Goal: Task Accomplishment & Management: Complete application form

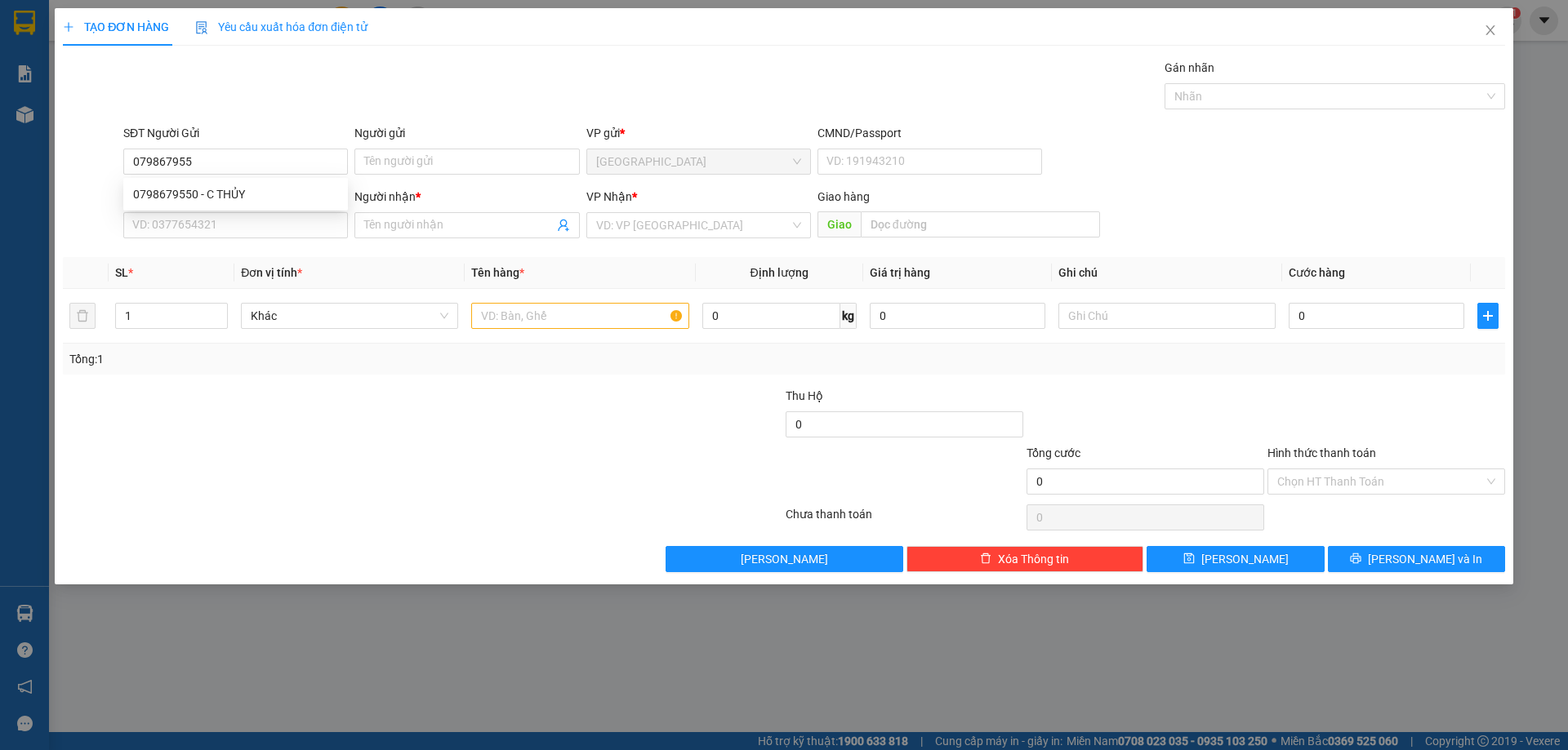
type input "0798679550"
click at [234, 201] on div "0798679550 - C THỦY" at bounding box center [235, 194] width 205 height 18
type input "C THỦY"
type input "0798679550"
click at [251, 232] on input "SĐT Người Nhận" at bounding box center [235, 225] width 224 height 26
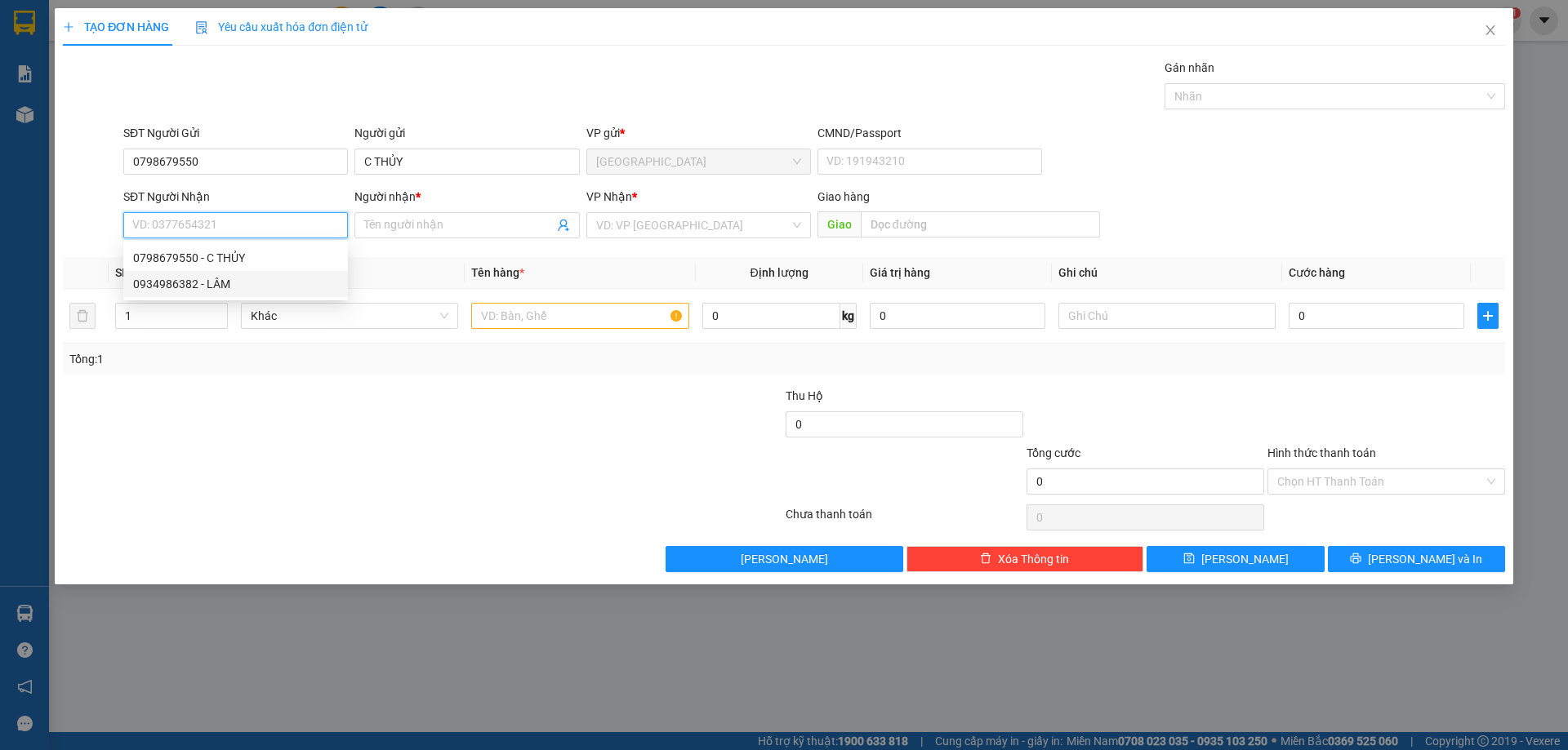
click at [244, 276] on div "0934986382 - LÂM" at bounding box center [235, 284] width 205 height 18
type input "0934986382"
type input "LÂM"
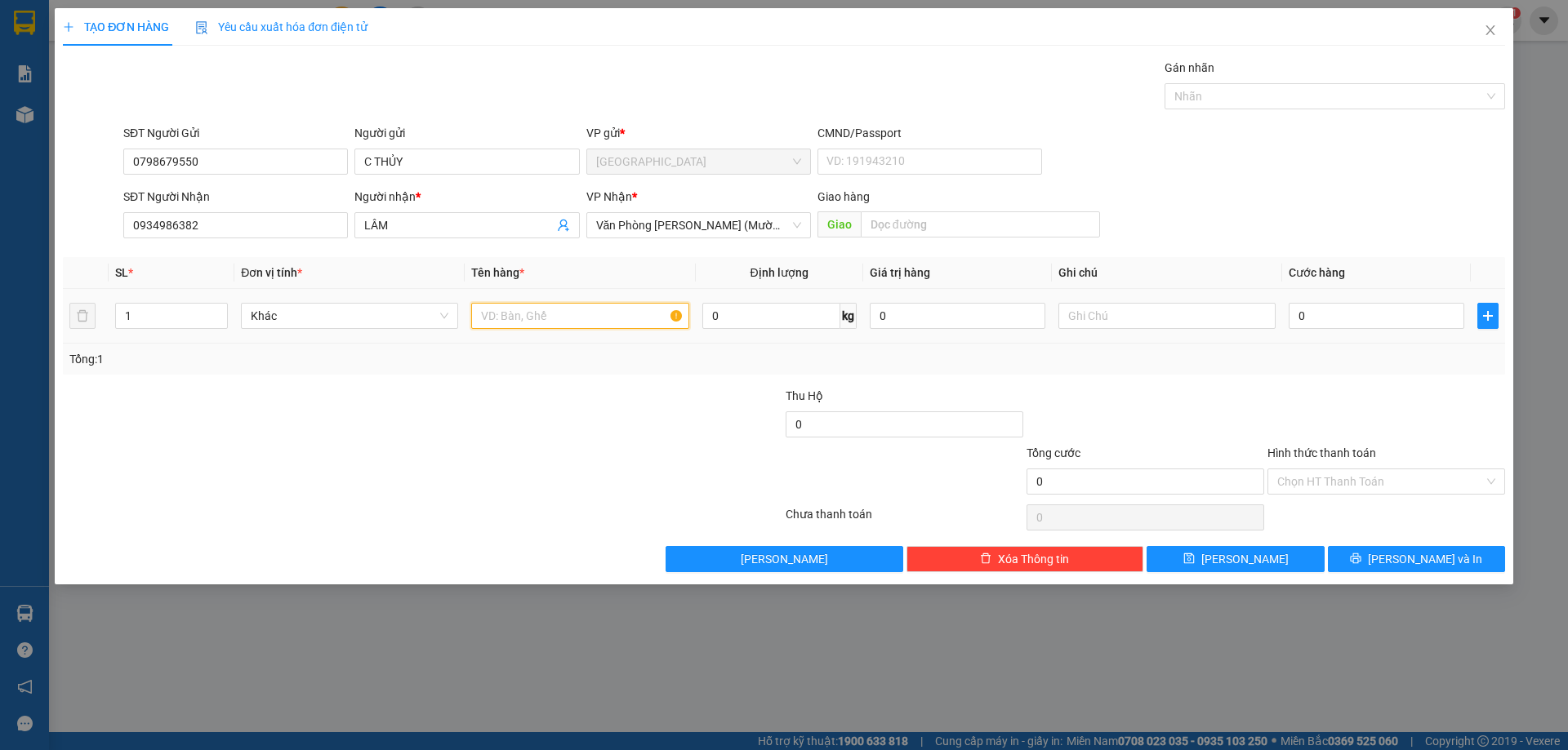
click at [520, 324] on input "text" at bounding box center [579, 316] width 218 height 26
type input "1 THÙNG GIẤY"
click at [1333, 338] on td "0" at bounding box center [1376, 316] width 189 height 55
click at [1330, 322] on input "0" at bounding box center [1376, 316] width 175 height 26
type input "5"
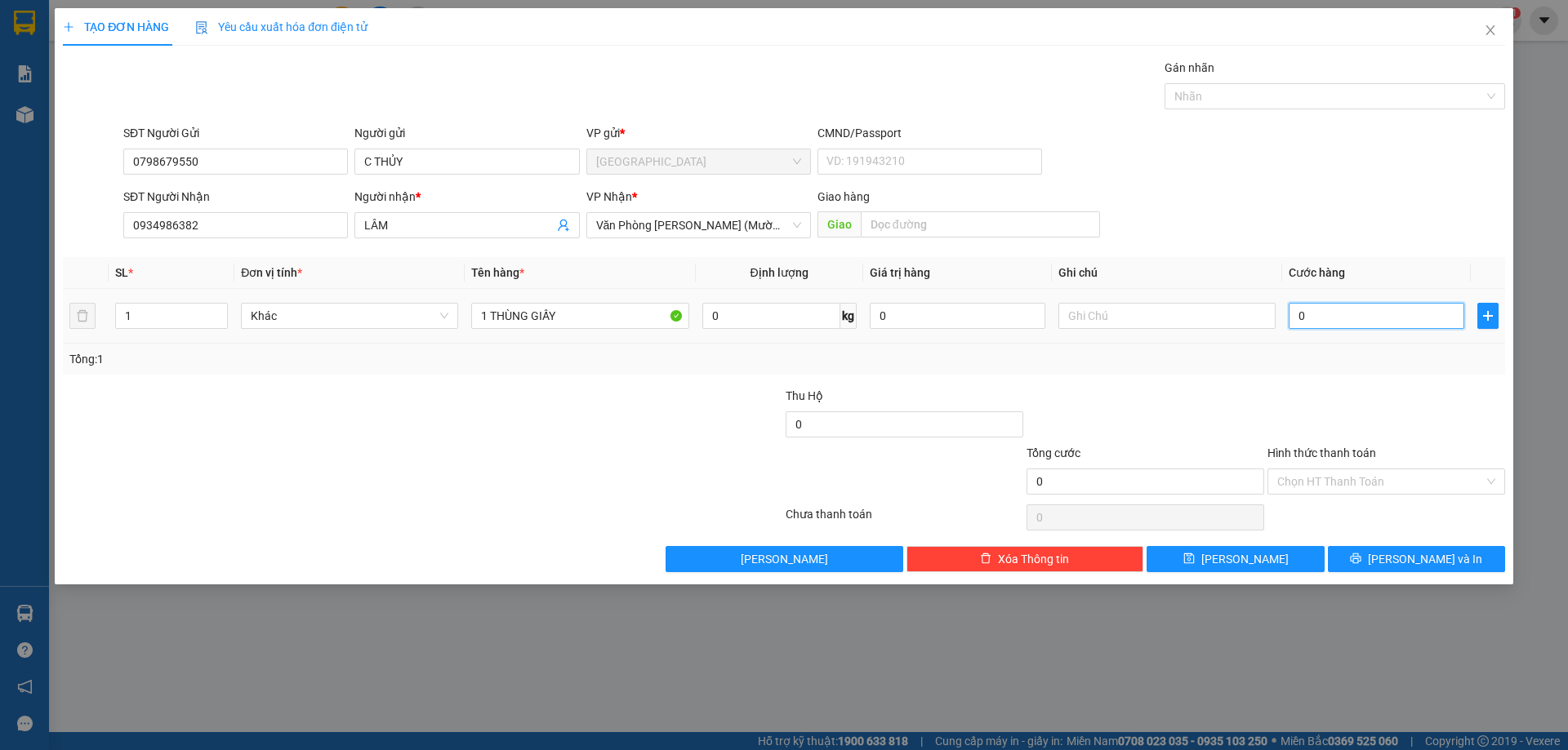
type input "5"
type input "50"
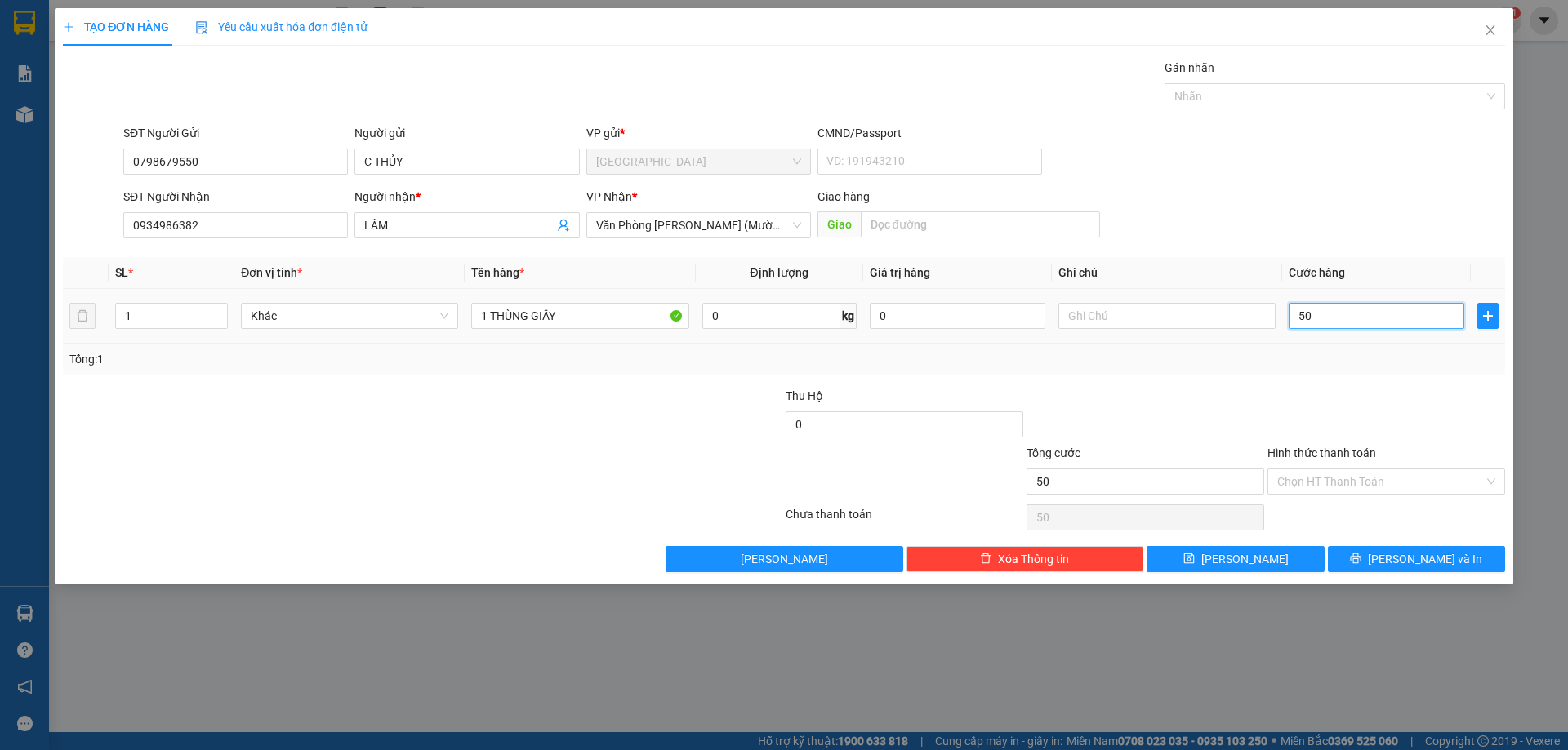
type input "500"
type input "5.000"
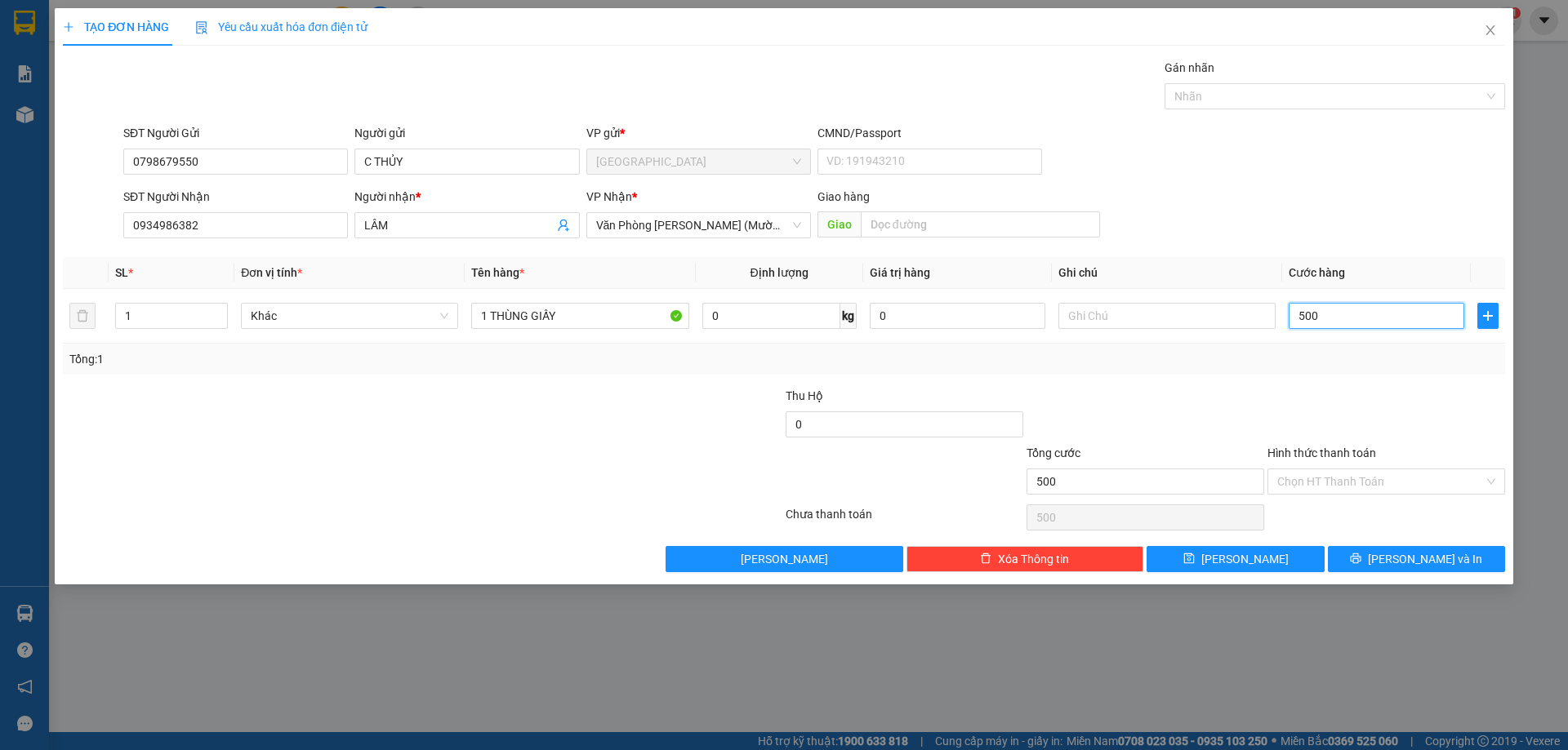
type input "5.000"
type input "50.000"
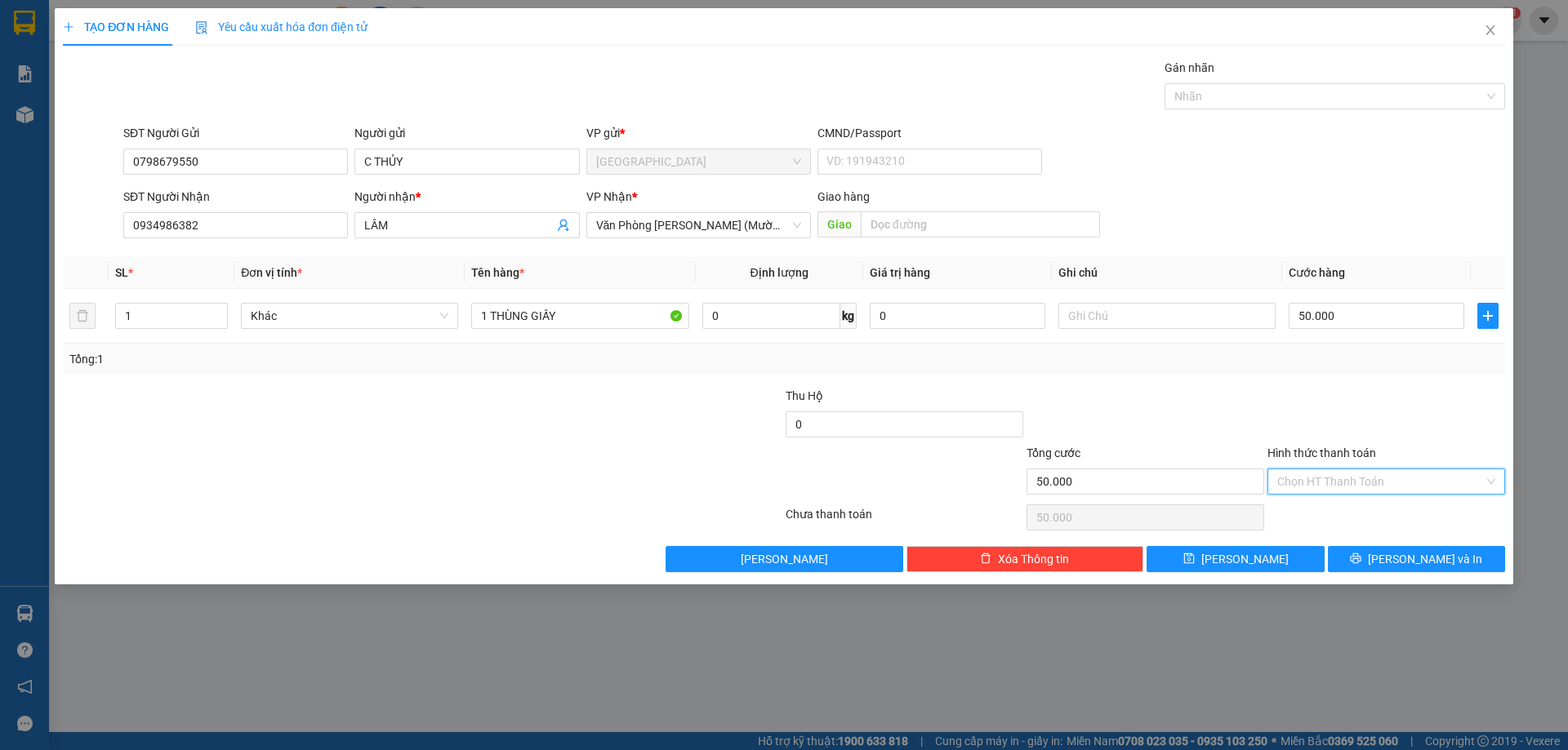
click at [1338, 485] on input "Hình thức thanh toán" at bounding box center [1380, 482] width 207 height 25
click at [1337, 516] on div "Tại văn phòng" at bounding box center [1385, 514] width 218 height 18
type input "0"
click at [1427, 551] on span "[PERSON_NAME] và In" at bounding box center [1424, 559] width 114 height 18
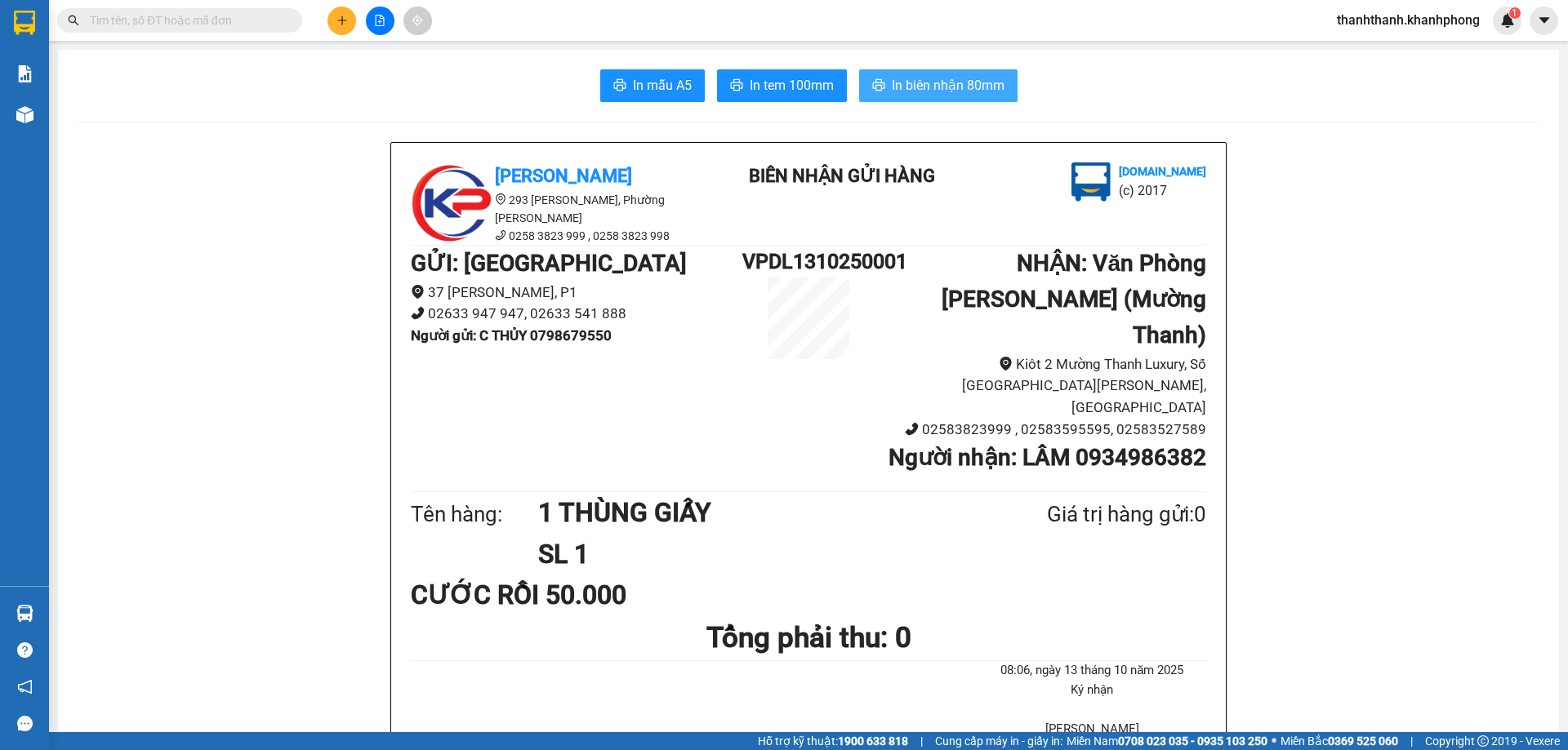
click at [876, 78] on button "In biên nhận 80mm" at bounding box center [938, 85] width 158 height 33
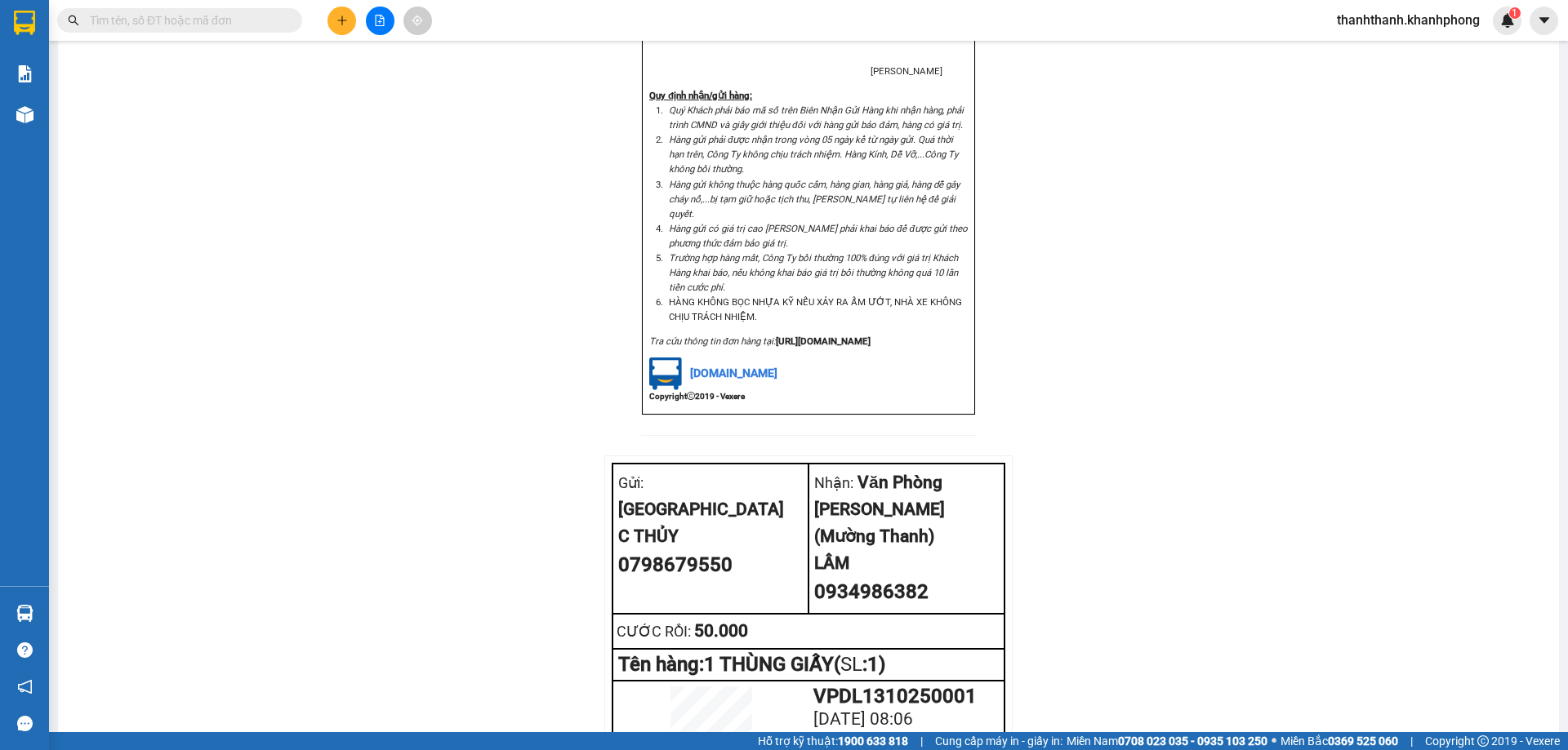
scroll to position [1582, 0]
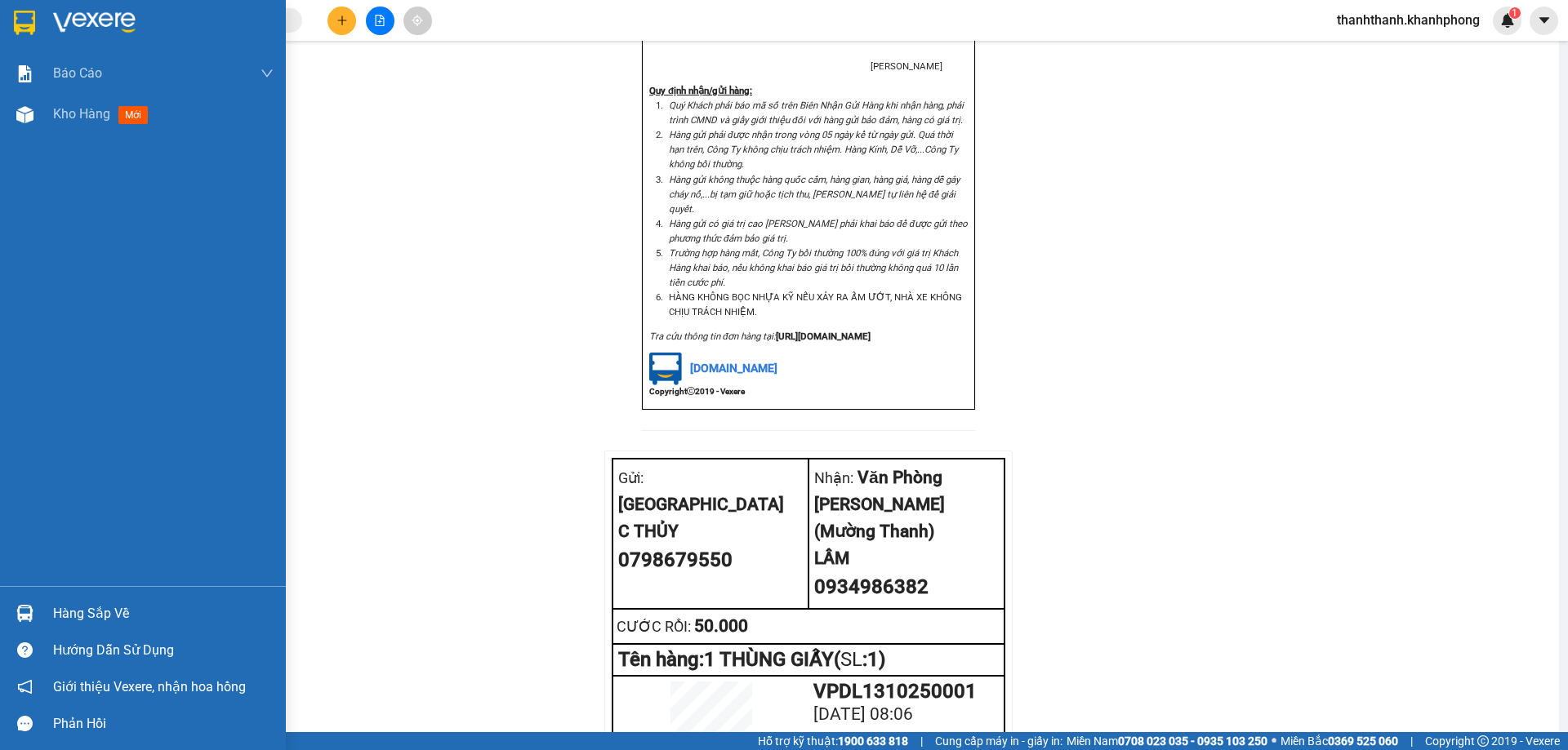
click at [22, 3] on div at bounding box center [143, 26] width 286 height 53
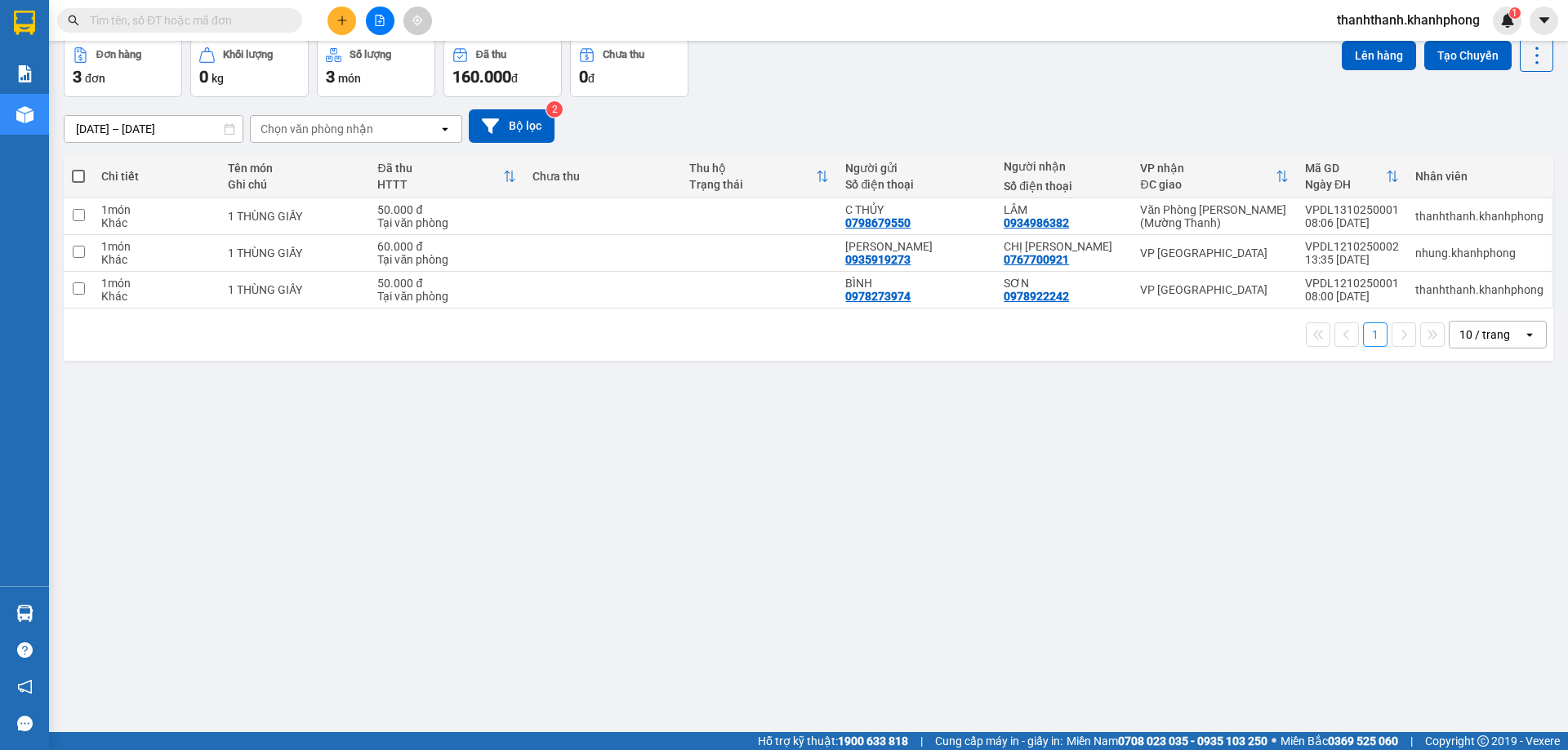
scroll to position [75, 0]
